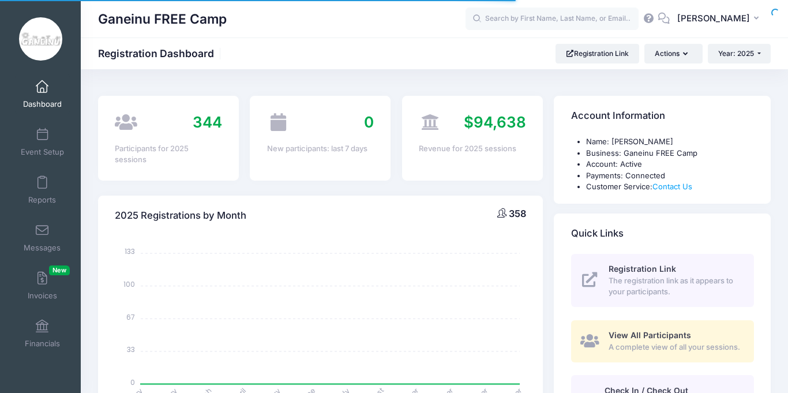
select select
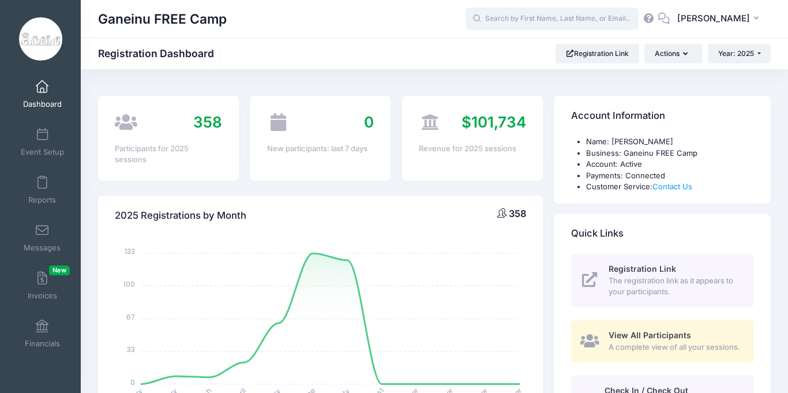
click at [553, 17] on input "text" at bounding box center [552, 19] width 173 height 23
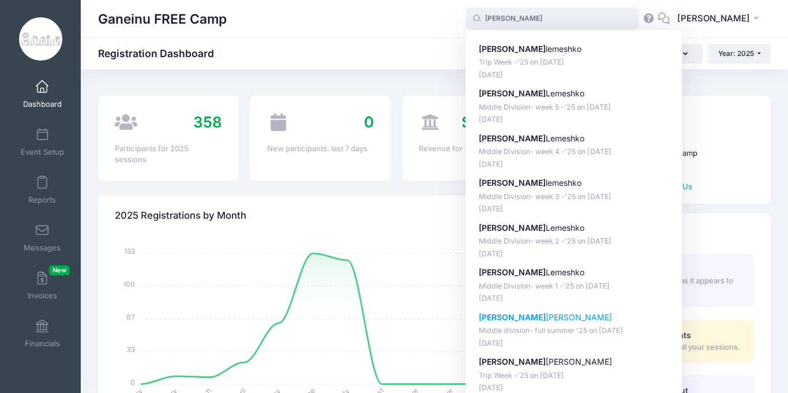
click at [595, 324] on div "Alexander Gardin Middle division- full summer '25 on Jun-23, 2025 May-19, 2025" at bounding box center [574, 330] width 190 height 37
type input "Alexander Gardin (Middle division- full summer '25, Jun-23, 2025)"
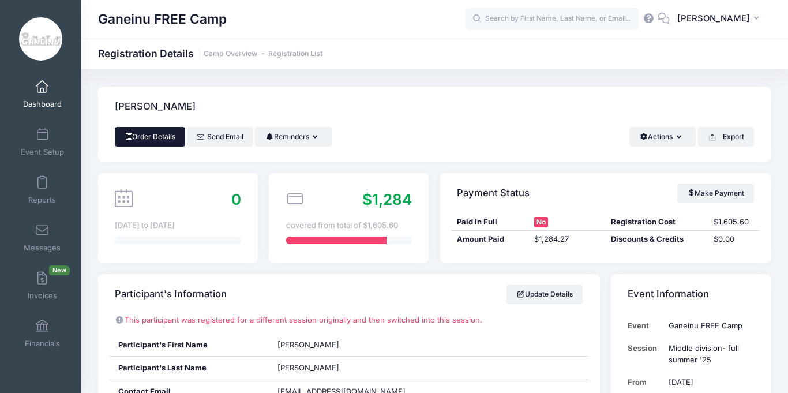
click at [174, 132] on link "Order Details" at bounding box center [150, 137] width 70 height 20
click at [333, 159] on div "Order Details Send Email Reminders Send Payment Reminder Send Document Reminder…" at bounding box center [434, 144] width 673 height 35
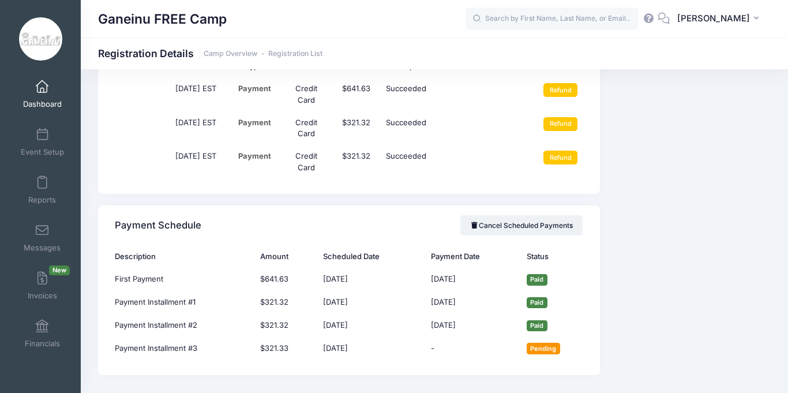
scroll to position [1200, 0]
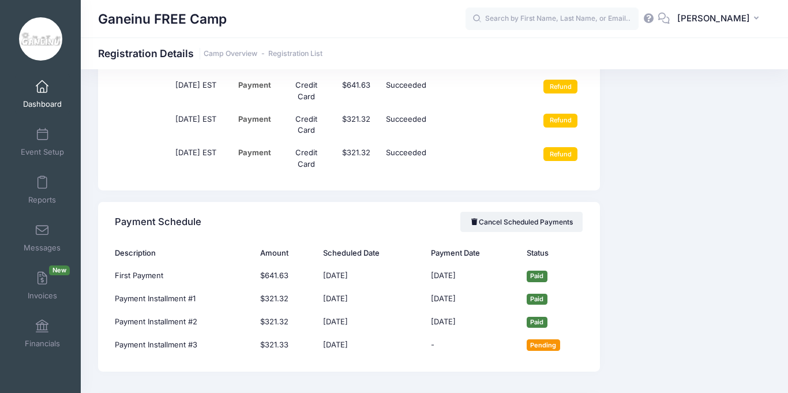
click at [686, 237] on div "Event Information Event Ganeinu FREE Camp Session Middle division- full summer …" at bounding box center [690, 33] width 171 height 1919
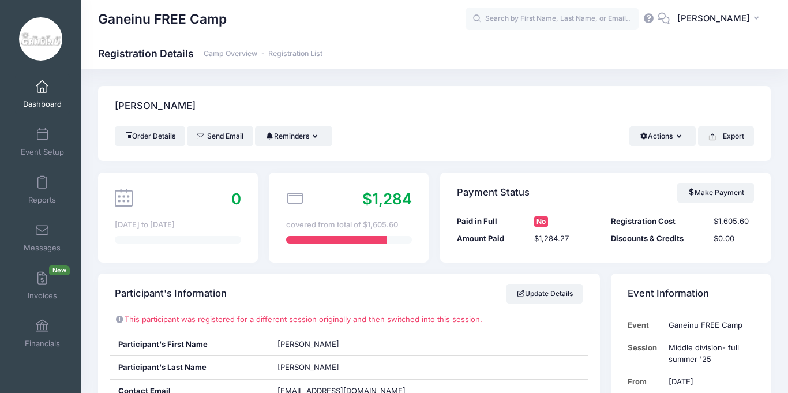
scroll to position [0, 0]
click at [158, 144] on link "Order Details" at bounding box center [150, 137] width 70 height 20
click at [419, 147] on div "Order Details Send Email Reminders Send Payment Reminder Send Document Reminder…" at bounding box center [434, 144] width 673 height 35
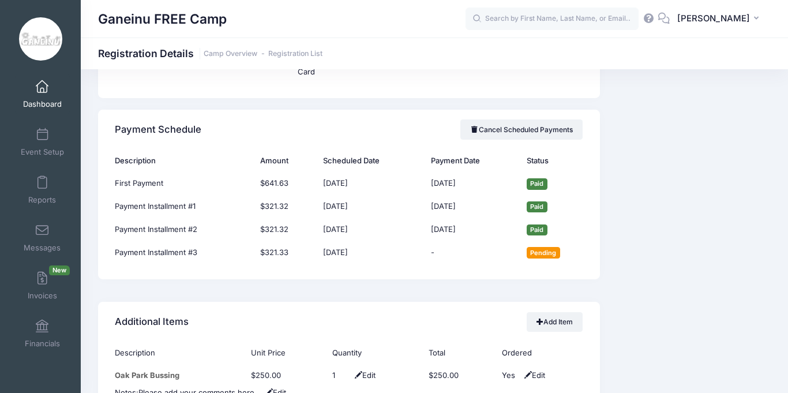
scroll to position [1316, 0]
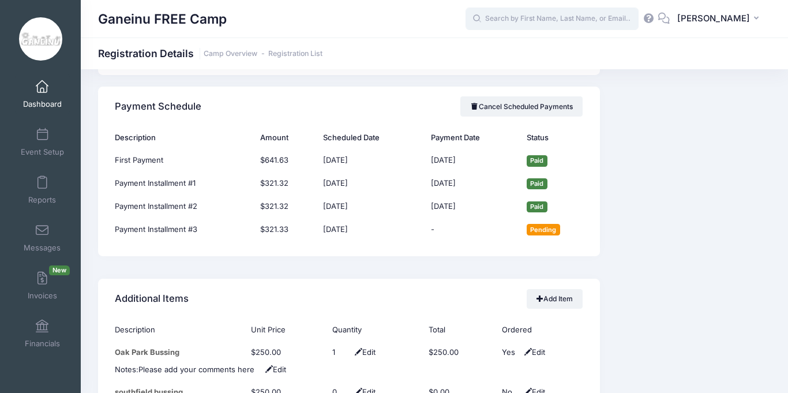
click at [521, 19] on input "text" at bounding box center [552, 19] width 173 height 23
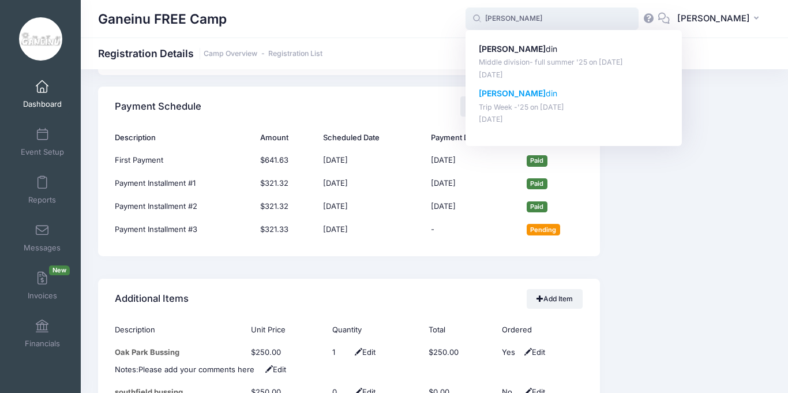
click at [553, 104] on p "Trip Week -'25 on Jul-28, 2025" at bounding box center [574, 107] width 190 height 11
type input "Alexander Gardin (Trip Week -'25, Jul-28, 2025)"
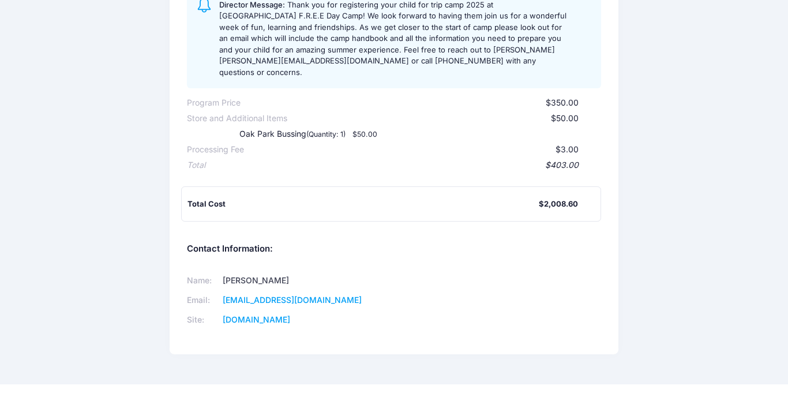
scroll to position [416, 0]
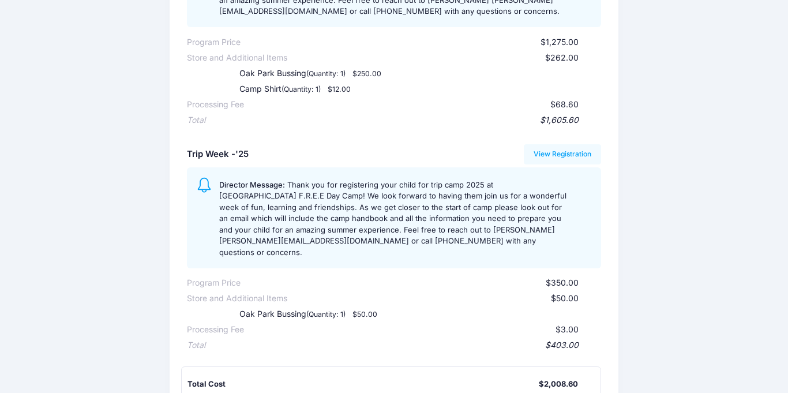
scroll to position [231, 0]
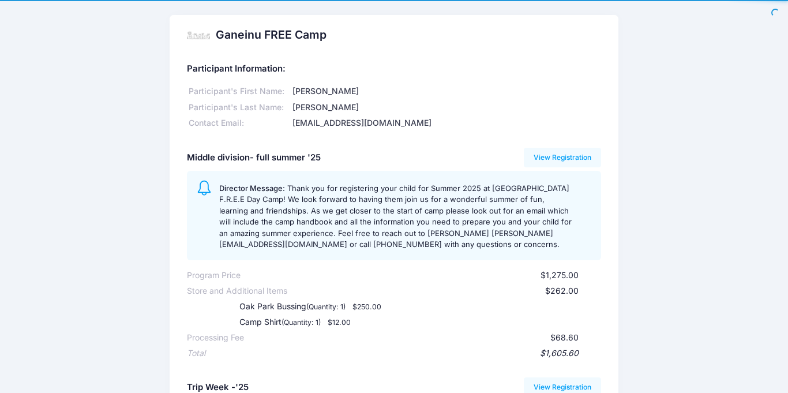
click at [168, 231] on div "Ganeinu FREE Camp Participant Information: Participant's First Name: [PERSON_NA…" at bounding box center [394, 399] width 460 height 768
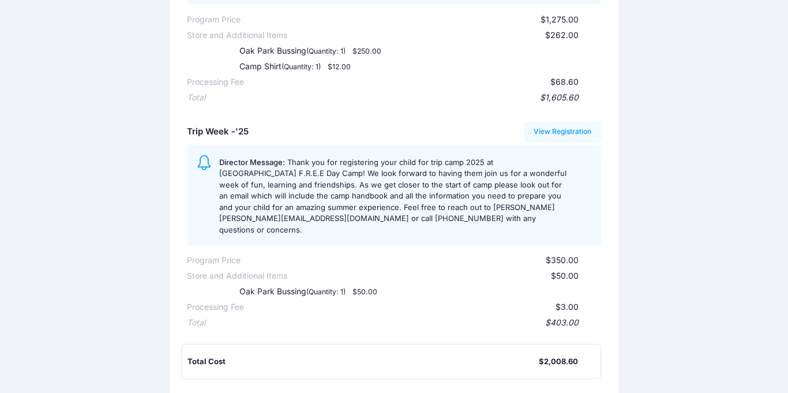
scroll to position [254, 0]
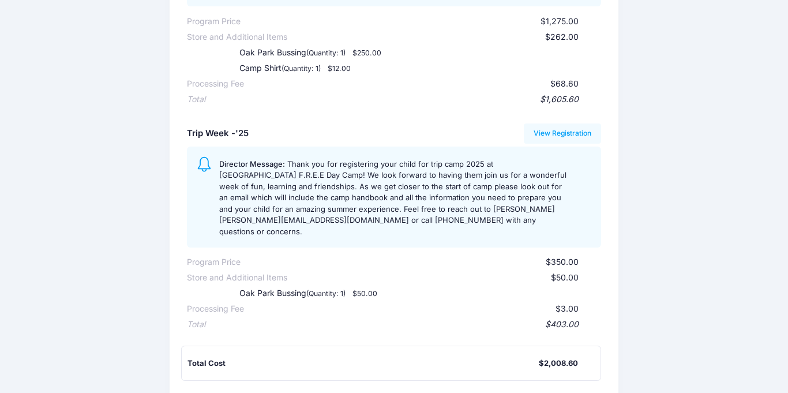
drag, startPoint x: 548, startPoint y: 22, endPoint x: 578, endPoint y: 36, distance: 33.6
click at [578, 36] on div "Program Price $1,275.00 Store and Additional Items $262.00 Oak Park Bussing (Qu…" at bounding box center [394, 58] width 415 height 93
click at [578, 36] on div "$262.00" at bounding box center [433, 37] width 292 height 12
drag, startPoint x: 578, startPoint y: 36, endPoint x: 544, endPoint y: 21, distance: 37.0
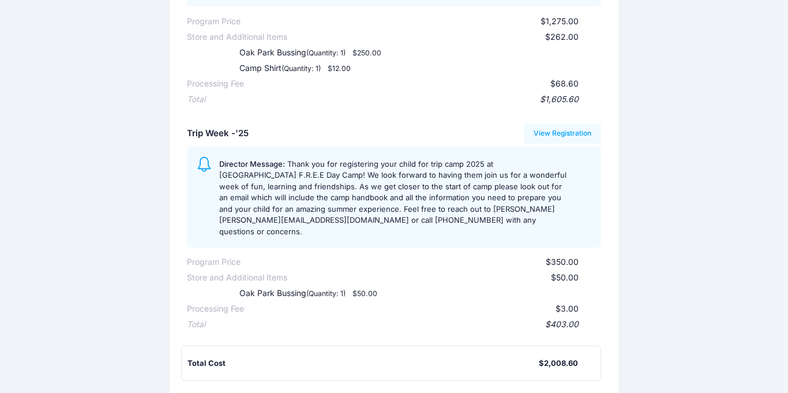
click at [544, 21] on div "Program Price $1,275.00 Store and Additional Items $262.00 Oak Park Bussing (Qu…" at bounding box center [394, 58] width 415 height 93
copy div "$1,275.00 Store and Additional Items $262.00"
click at [580, 170] on div "Director Message: Thank you for registering your child for trip camp 2025 at [G…" at bounding box center [405, 197] width 372 height 81
click at [617, 169] on div "Participant Information: Participant's First Name: [PERSON_NAME]'s Last Name: […" at bounding box center [394, 157] width 448 height 712
click at [691, 190] on div "Ganeinu FREE Camp Participant Information: Participant's First Name: [PERSON_NA…" at bounding box center [394, 145] width 788 height 768
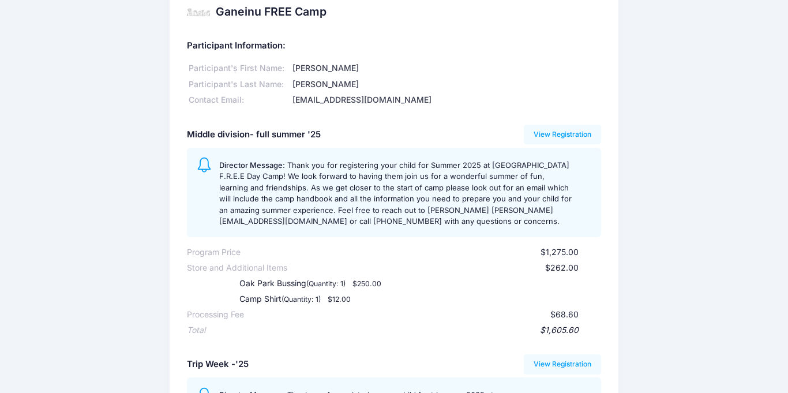
scroll to position [0, 0]
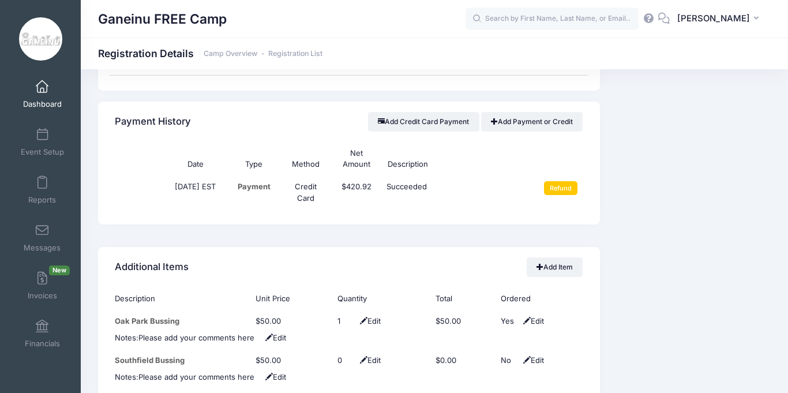
scroll to position [1108, 0]
